Goal: Information Seeking & Learning: Understand process/instructions

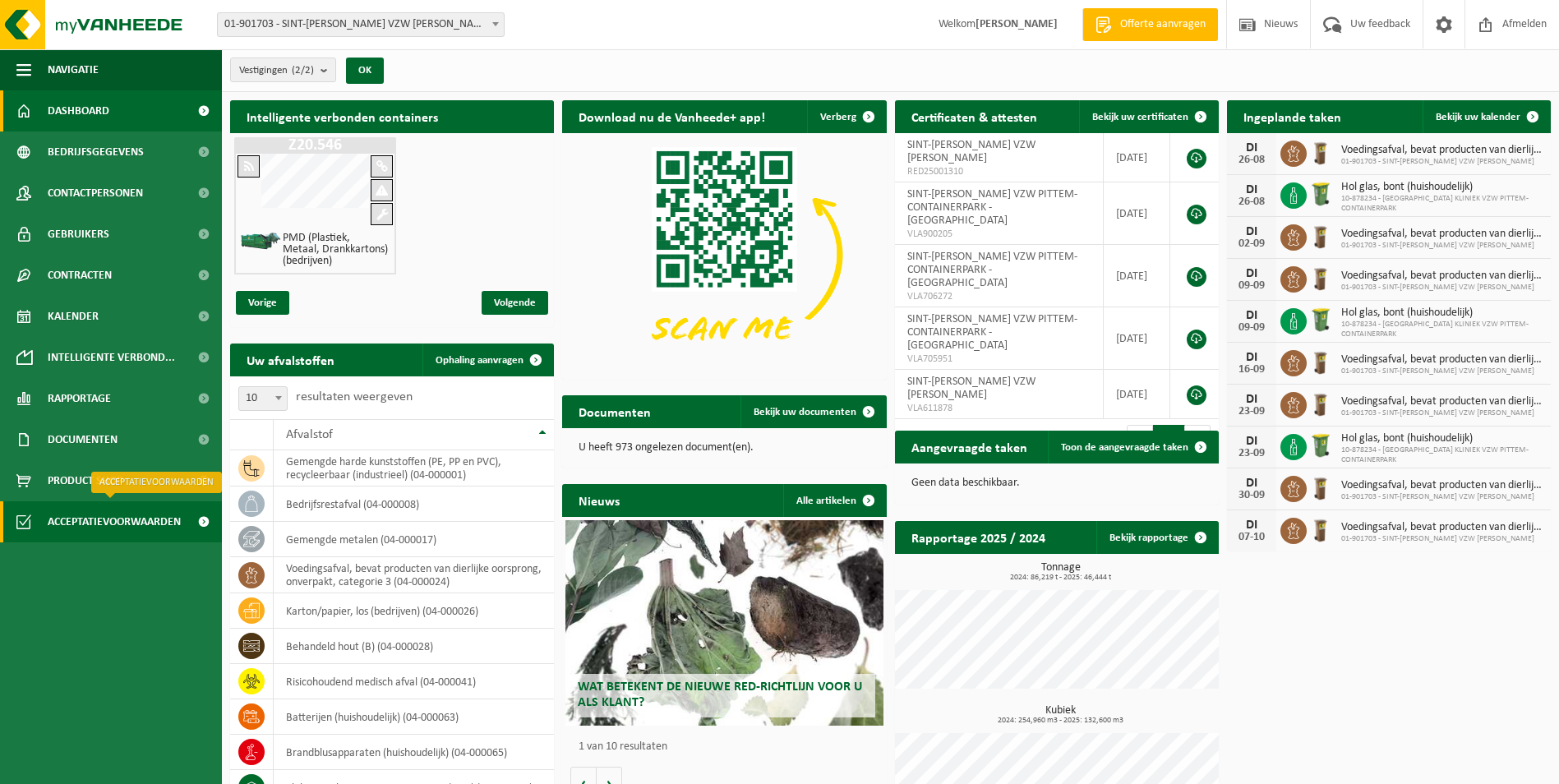
click at [135, 531] on span "Acceptatievoorwaarden" at bounding box center [114, 521] width 134 height 41
click at [89, 517] on span "Acceptatievoorwaarden" at bounding box center [114, 521] width 134 height 41
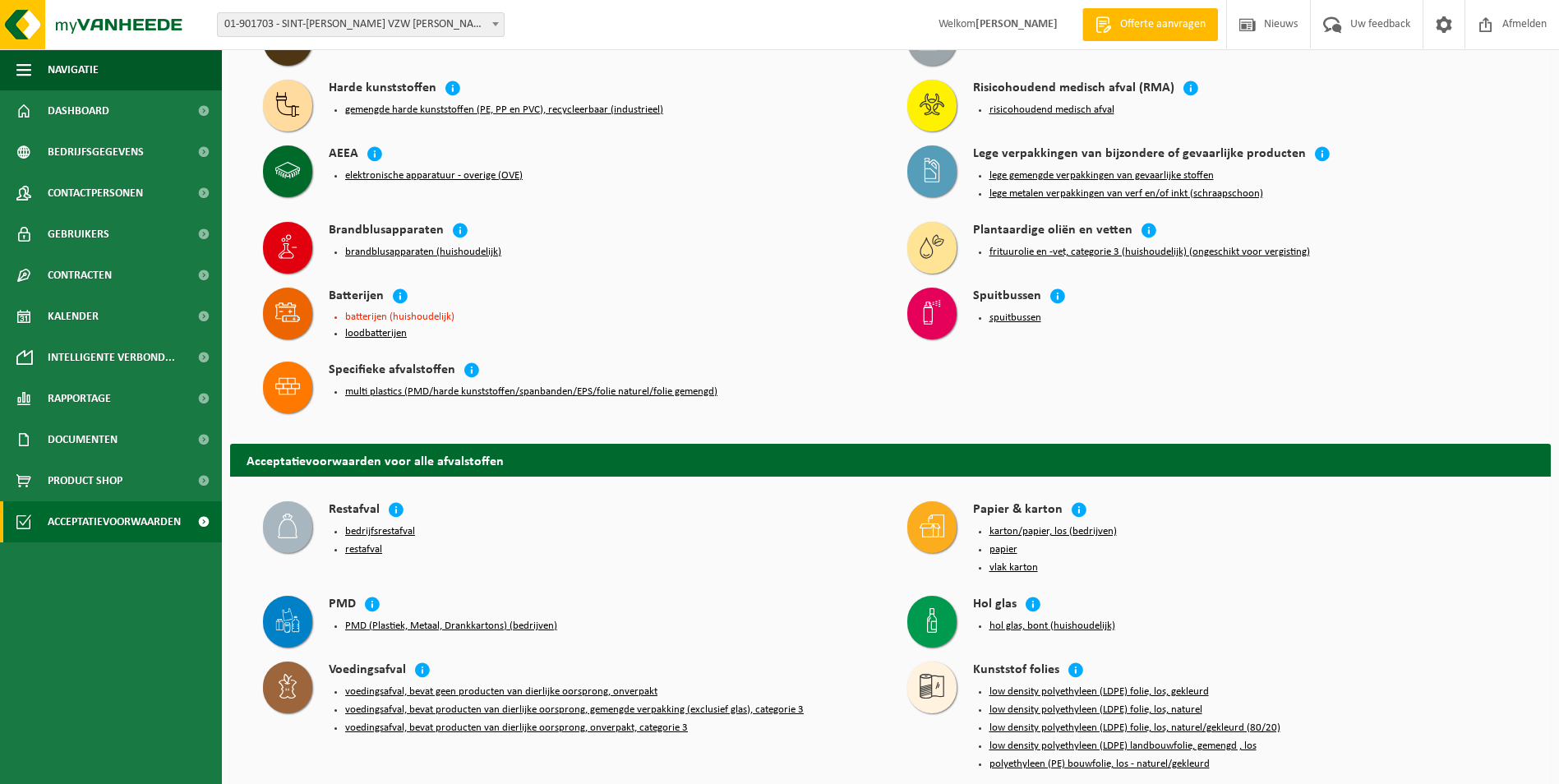
scroll to position [575, 0]
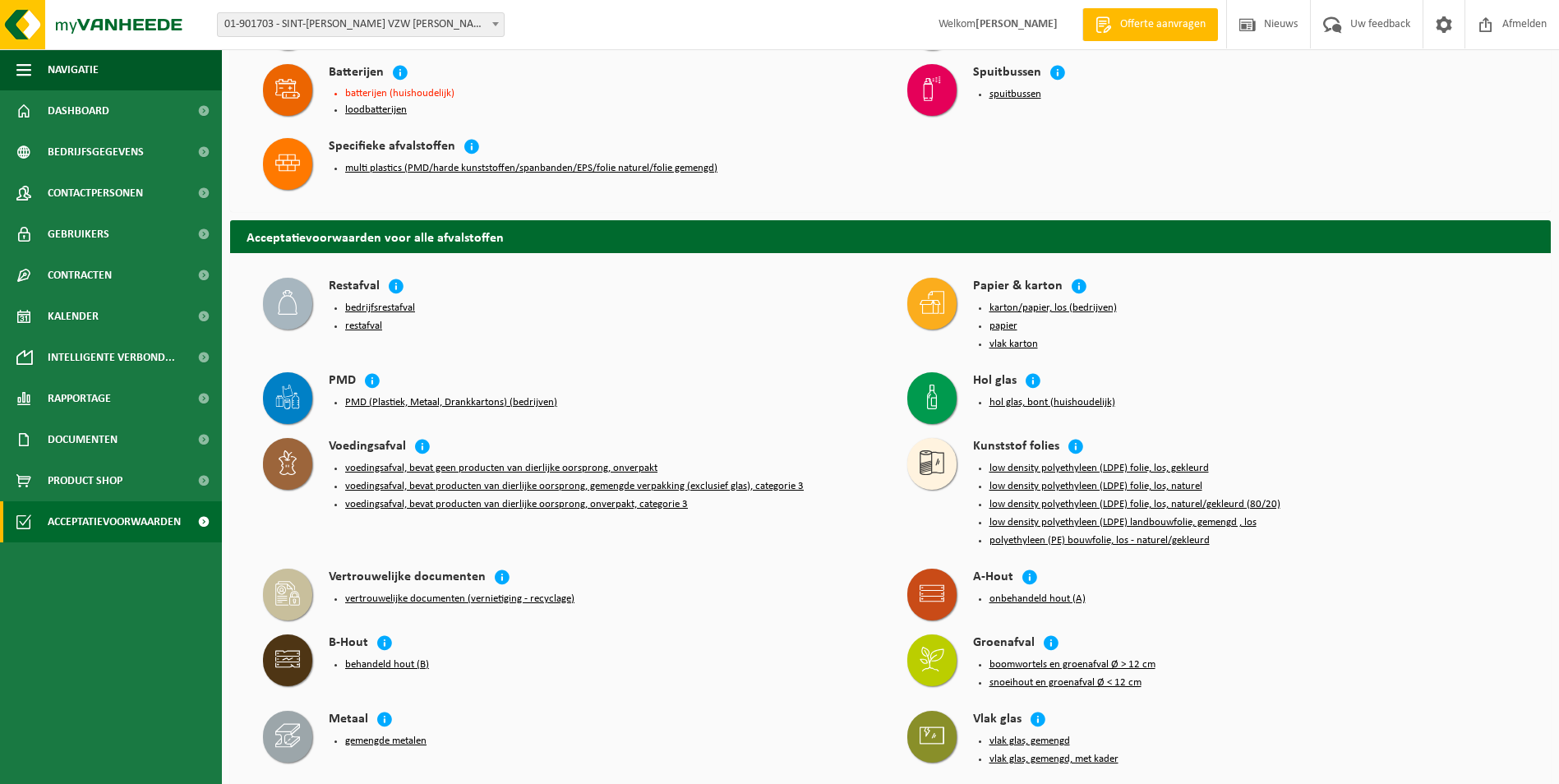
click at [924, 299] on icon at bounding box center [932, 302] width 25 height 25
click at [1075, 277] on icon at bounding box center [1079, 285] width 16 height 16
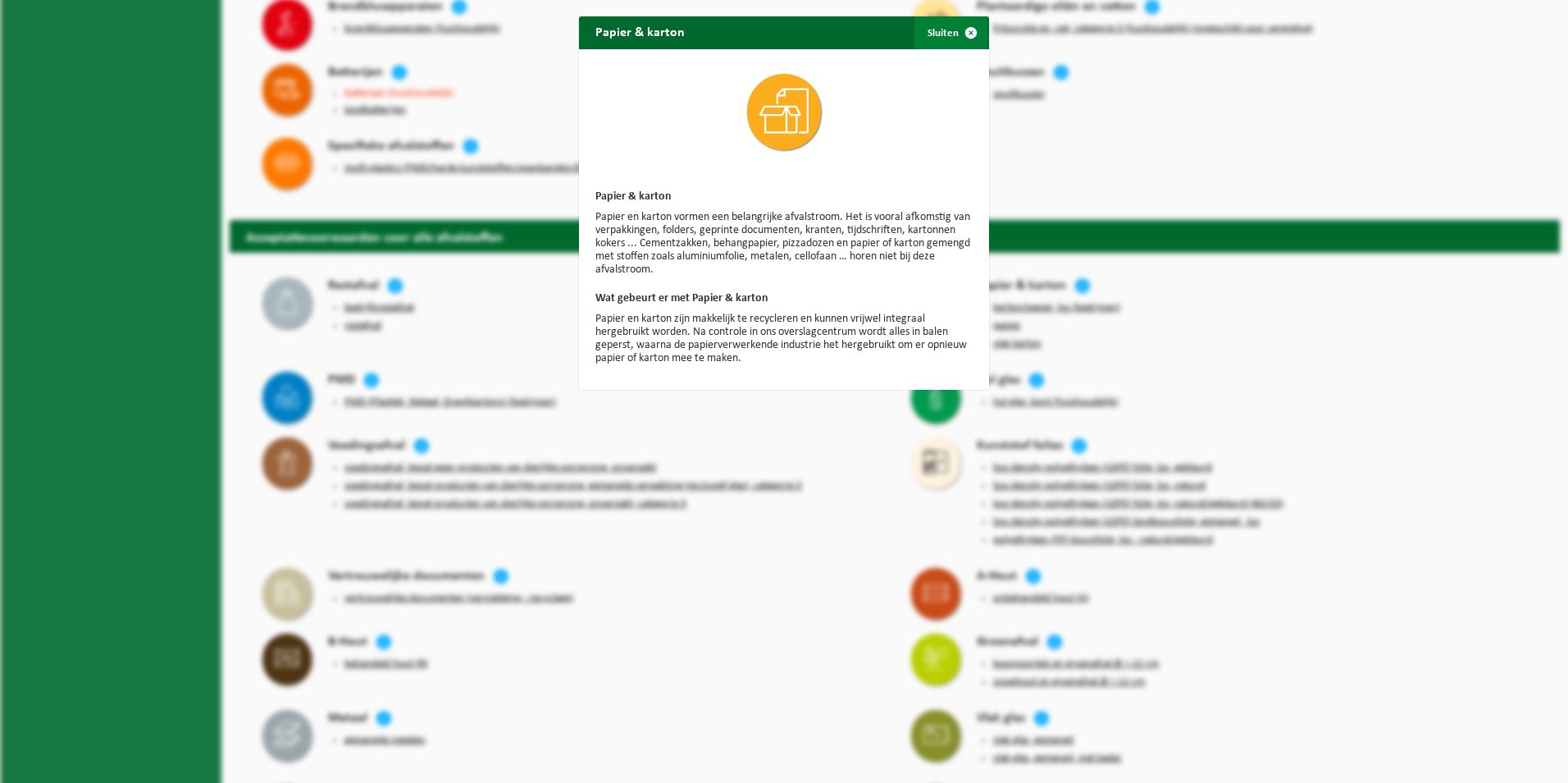
click at [969, 31] on span "button" at bounding box center [971, 32] width 33 height 33
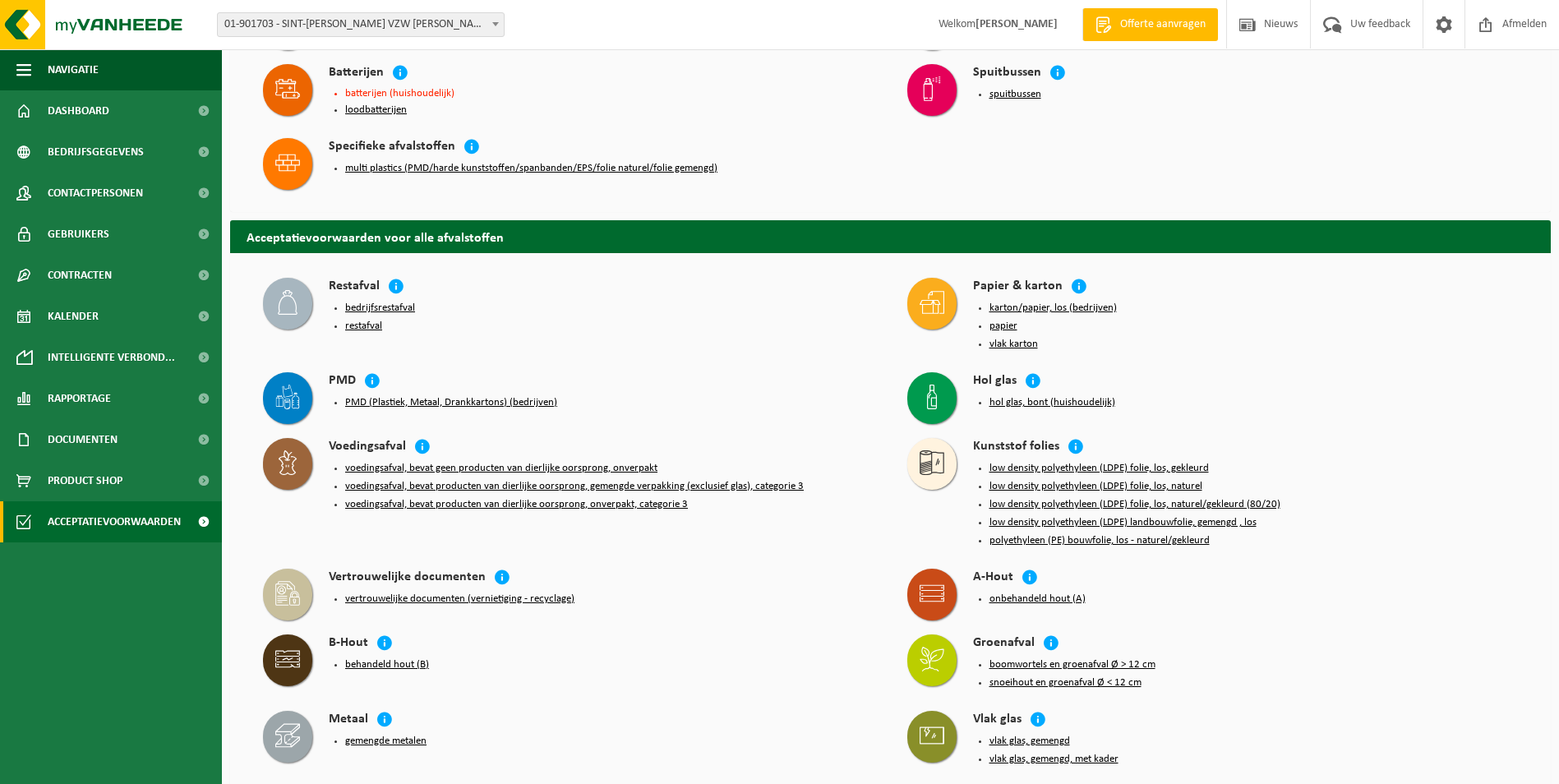
click at [1014, 277] on h4 "Papier & karton" at bounding box center [1017, 287] width 90 height 19
click at [1075, 278] on icon at bounding box center [1079, 285] width 16 height 16
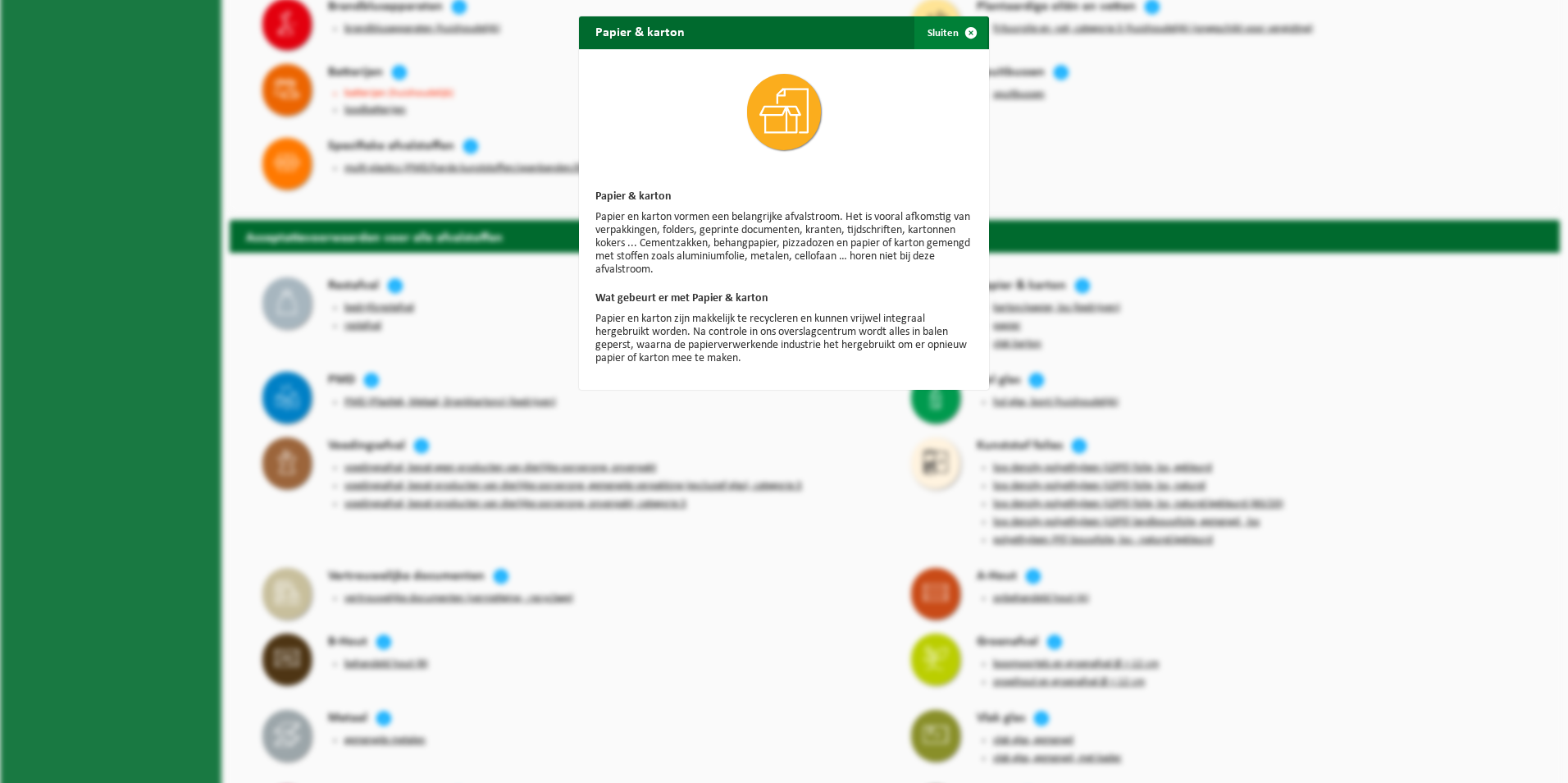
click at [955, 35] on span "button" at bounding box center [971, 32] width 33 height 33
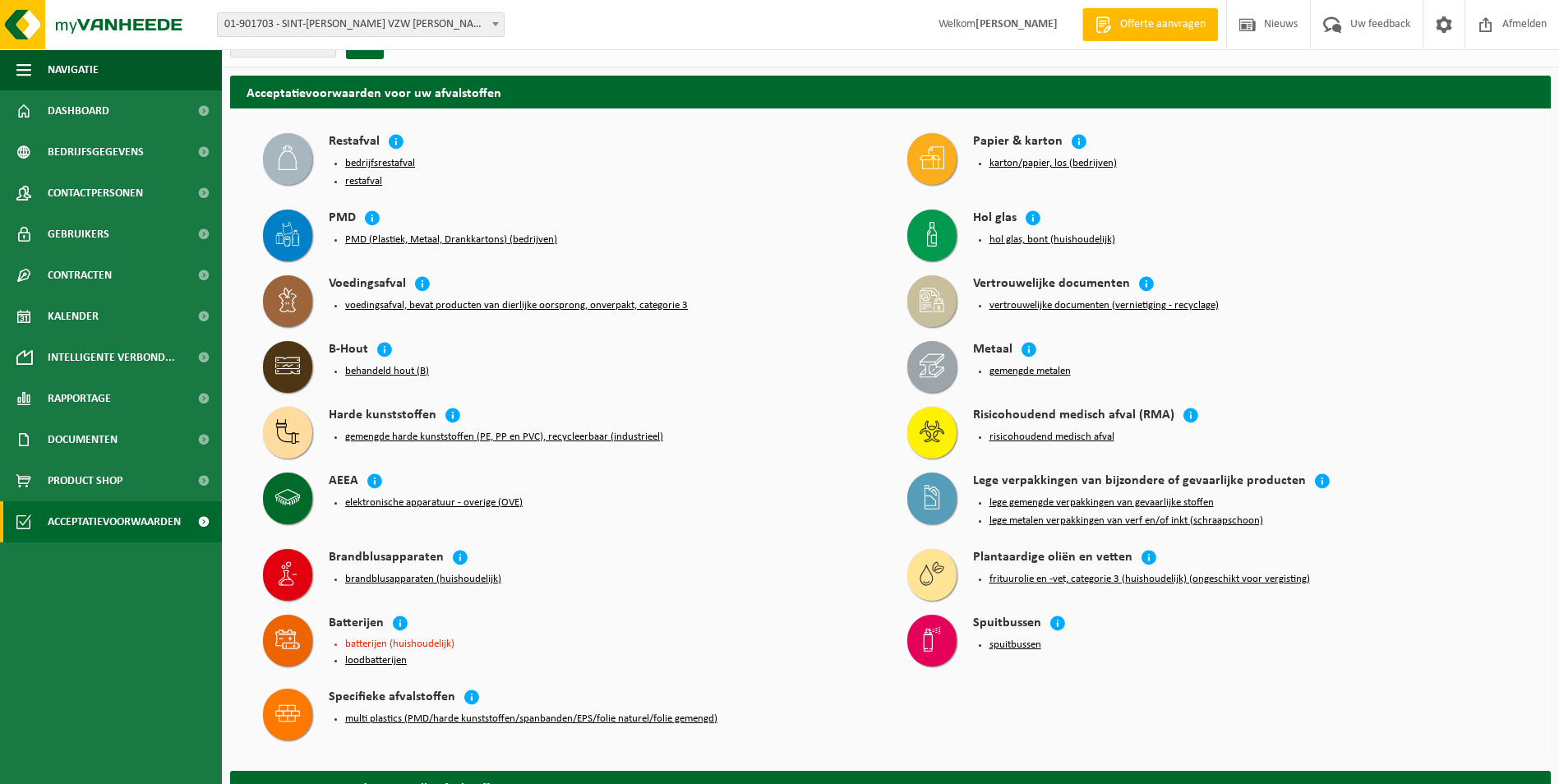
scroll to position [0, 0]
